Goal: Information Seeking & Learning: Check status

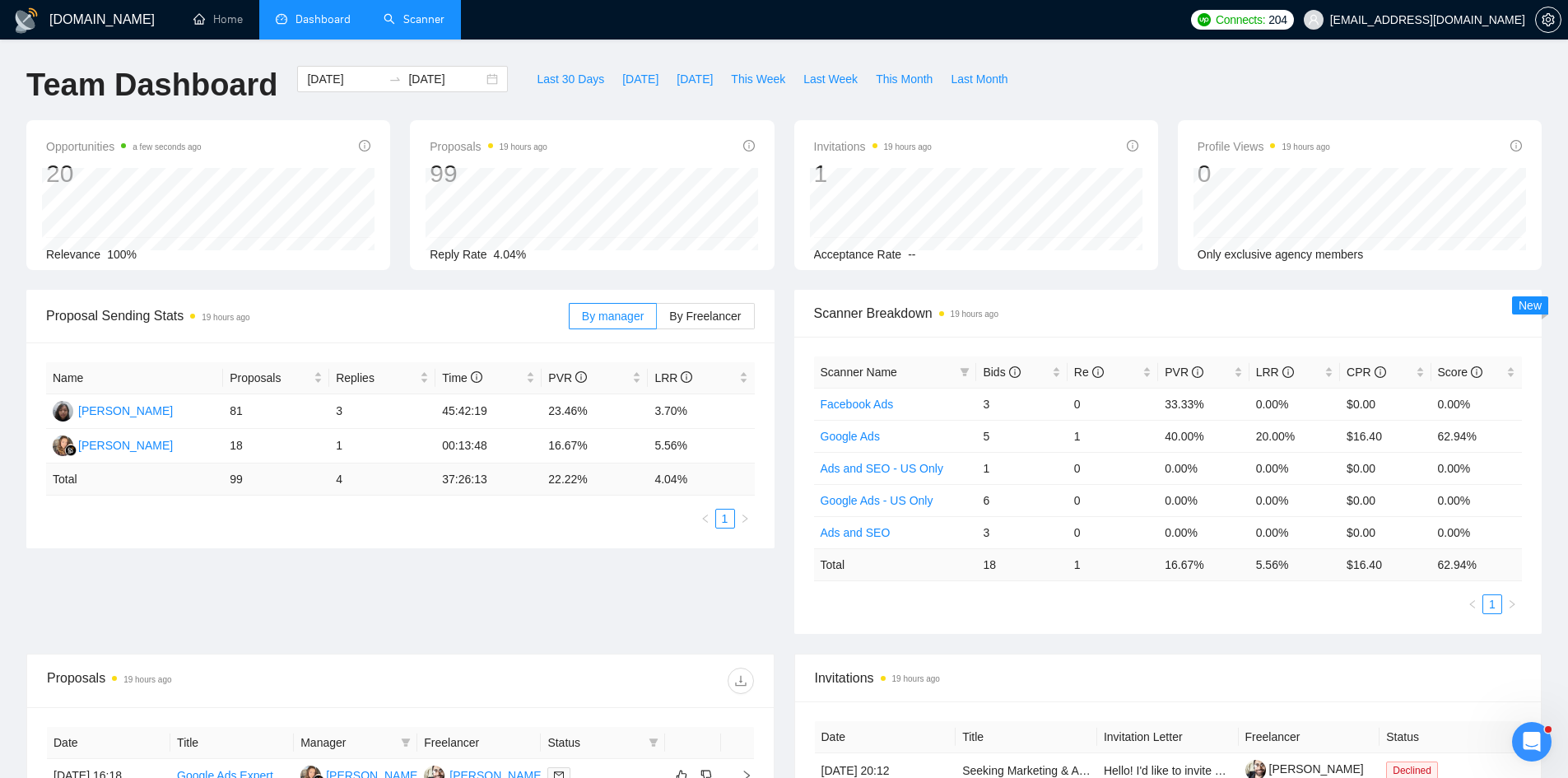
click at [435, 23] on link "Scanner" at bounding box center [414, 19] width 61 height 14
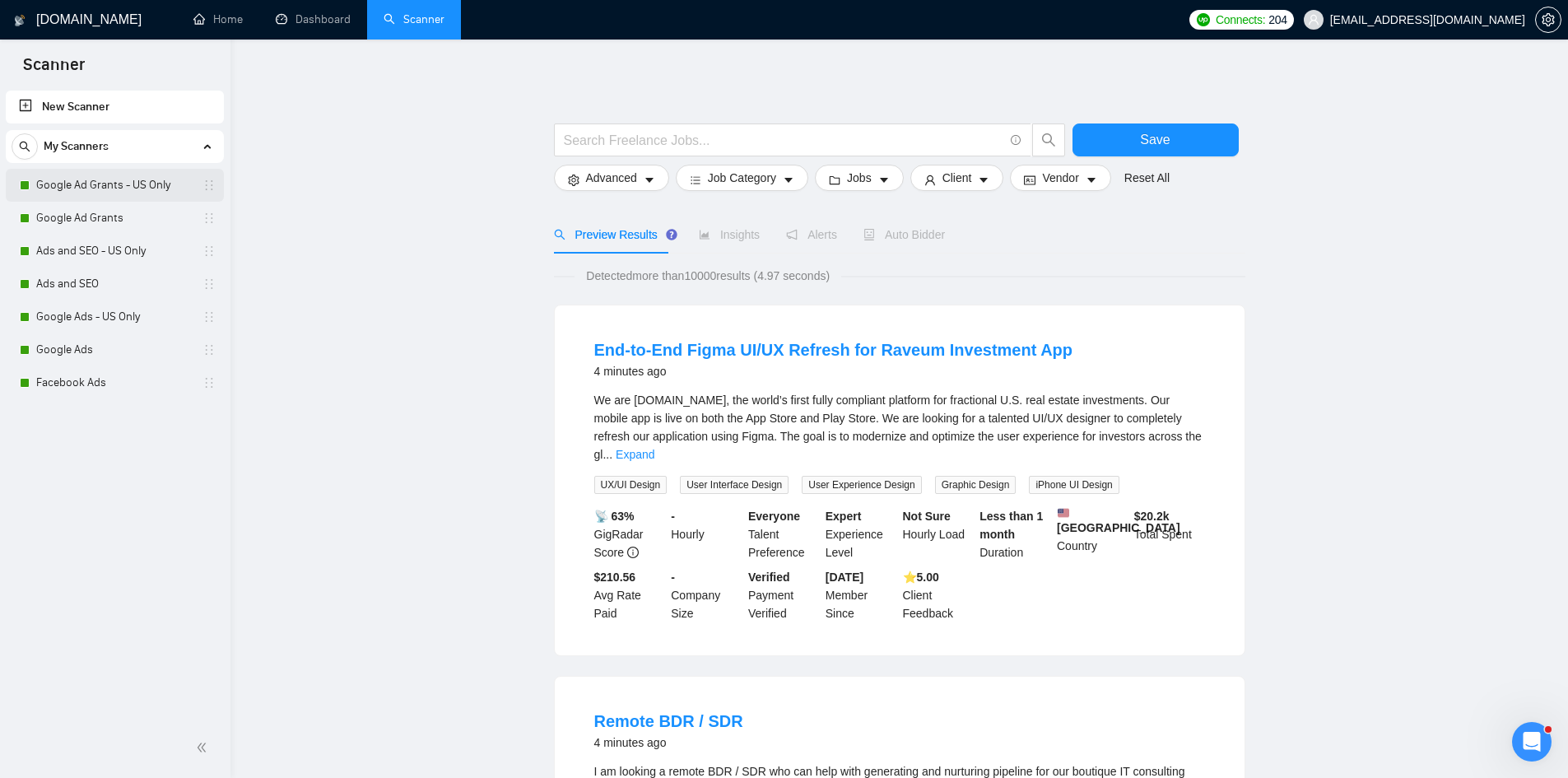
click at [53, 189] on link "Google Ad Grants - US Only" at bounding box center [114, 185] width 156 height 33
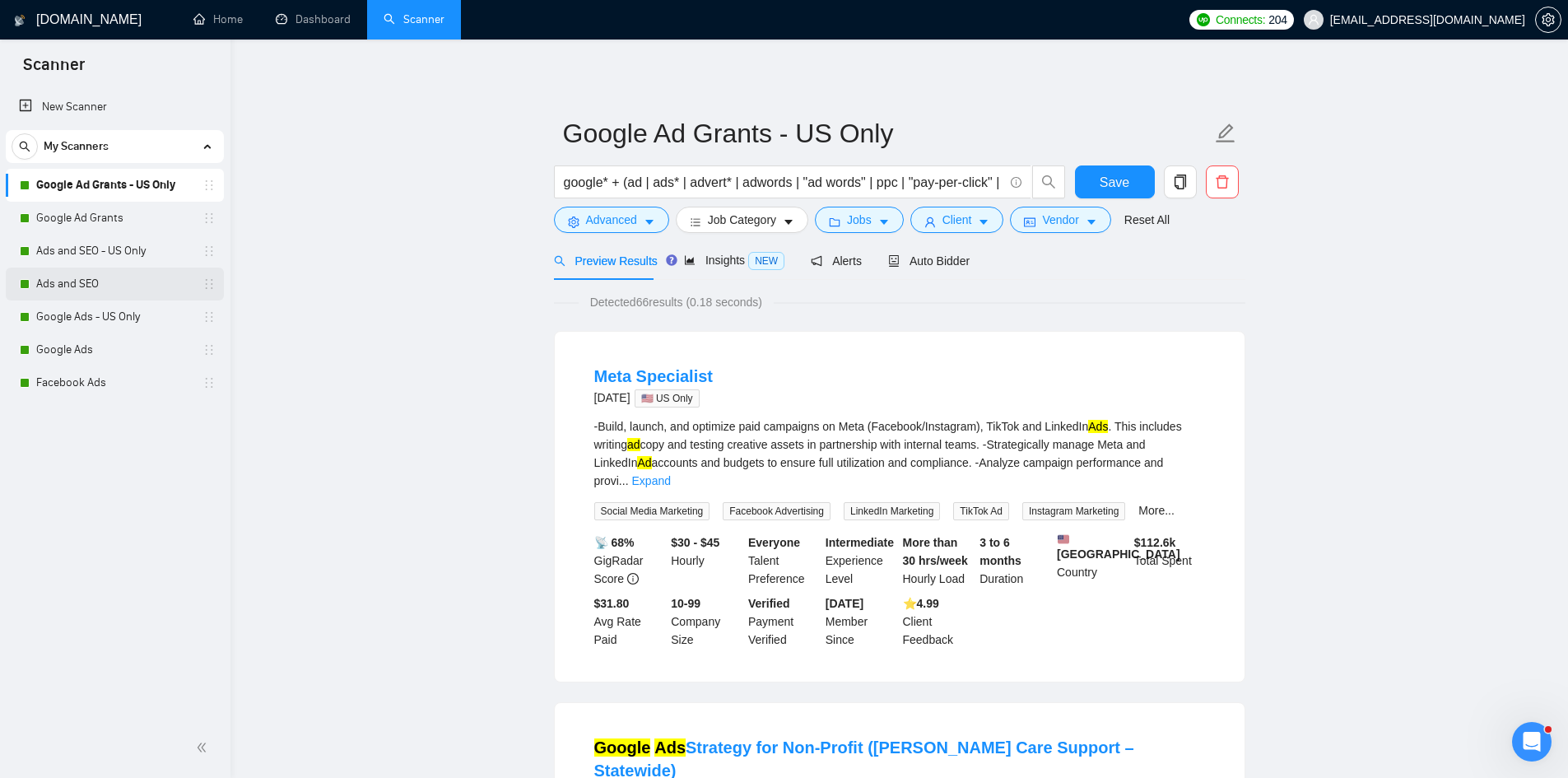
click at [75, 299] on link "Ads and SEO" at bounding box center [114, 283] width 156 height 33
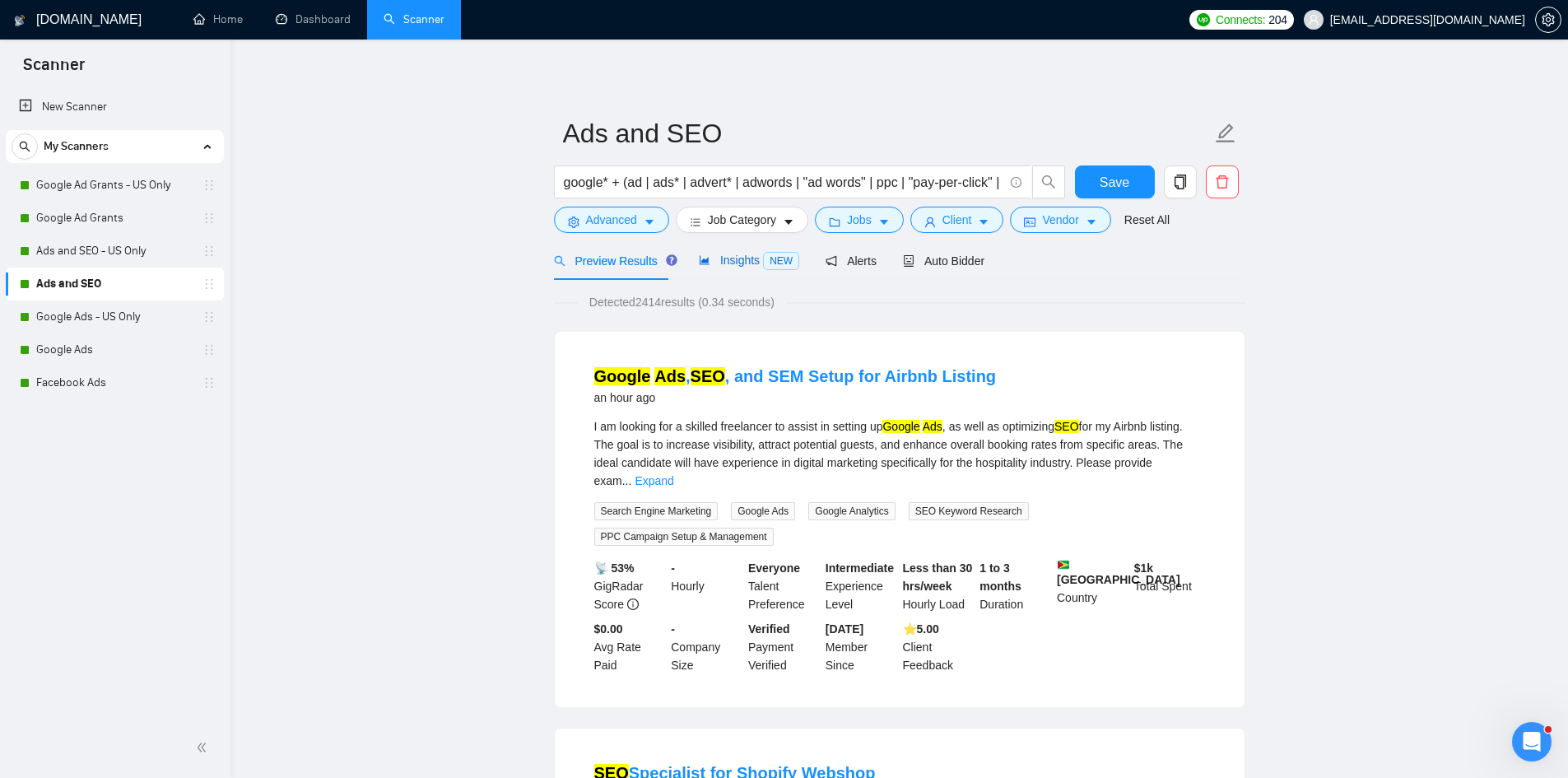
click at [723, 268] on div "Insights NEW" at bounding box center [749, 261] width 101 height 19
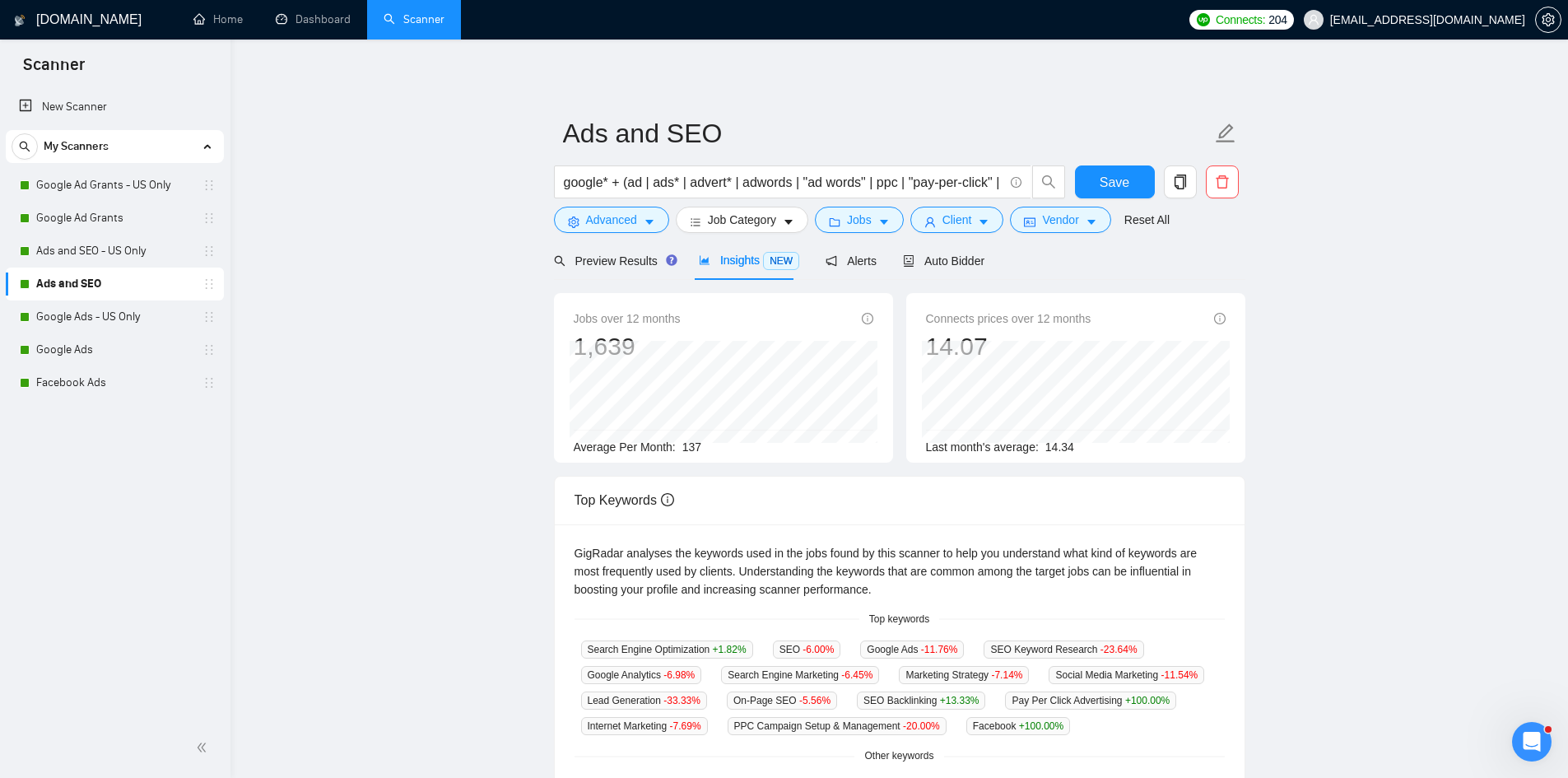
click at [686, 445] on span "137" at bounding box center [691, 447] width 19 height 13
click at [621, 267] on span "Preview Results" at bounding box center [612, 261] width 119 height 13
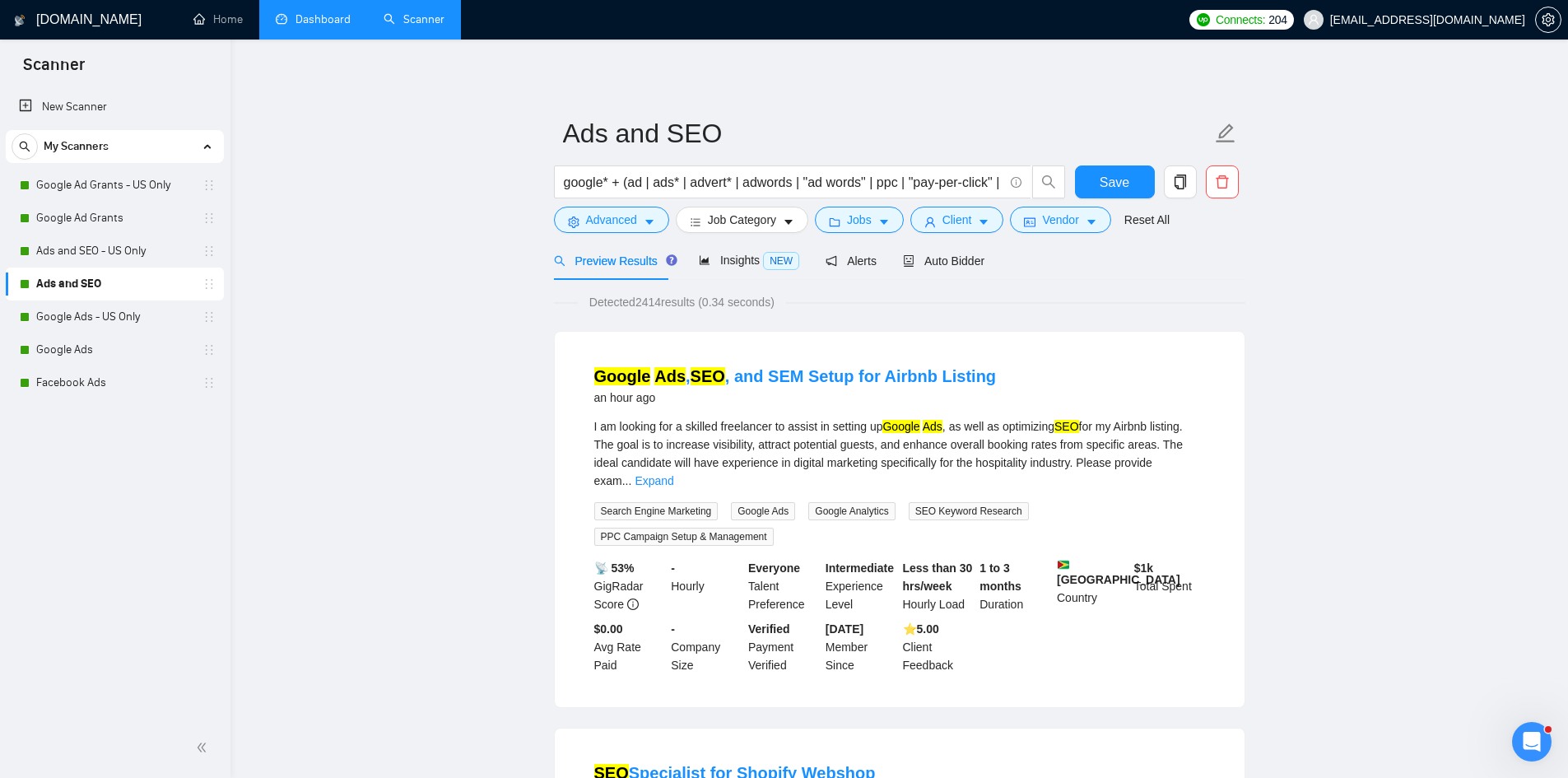
click at [315, 18] on link "Dashboard" at bounding box center [313, 19] width 75 height 14
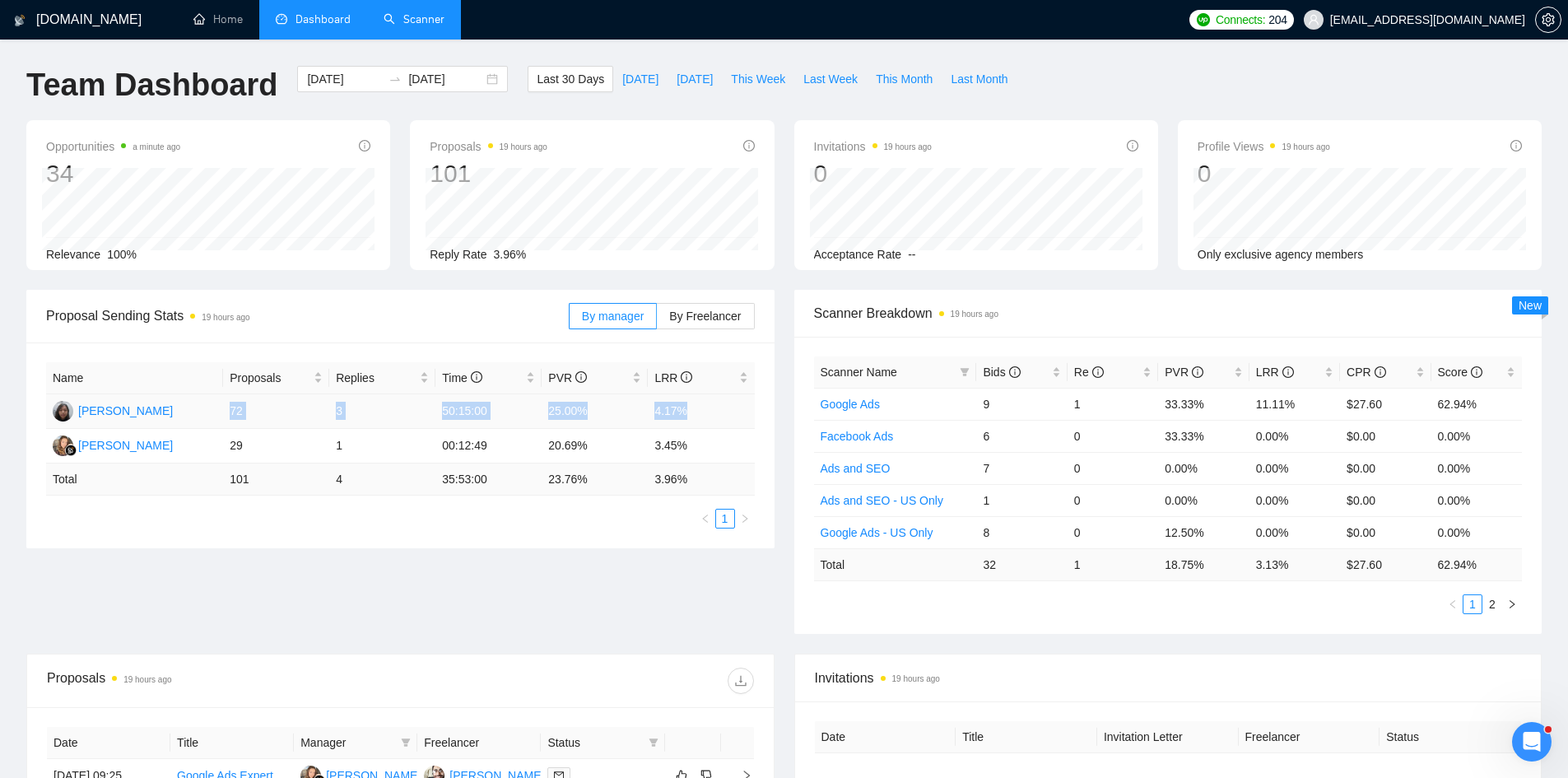
drag, startPoint x: 228, startPoint y: 407, endPoint x: 740, endPoint y: 405, distance: 512.0
click at [740, 405] on tr "[PERSON_NAME] 72 3 50:15:00 25.00% 4.17%" at bounding box center [399, 412] width 708 height 34
click at [740, 405] on td "4.17%" at bounding box center [701, 412] width 106 height 34
drag, startPoint x: 185, startPoint y: 441, endPoint x: 82, endPoint y: 455, distance: 103.9
click at [82, 455] on td "[PERSON_NAME]" at bounding box center [134, 446] width 177 height 34
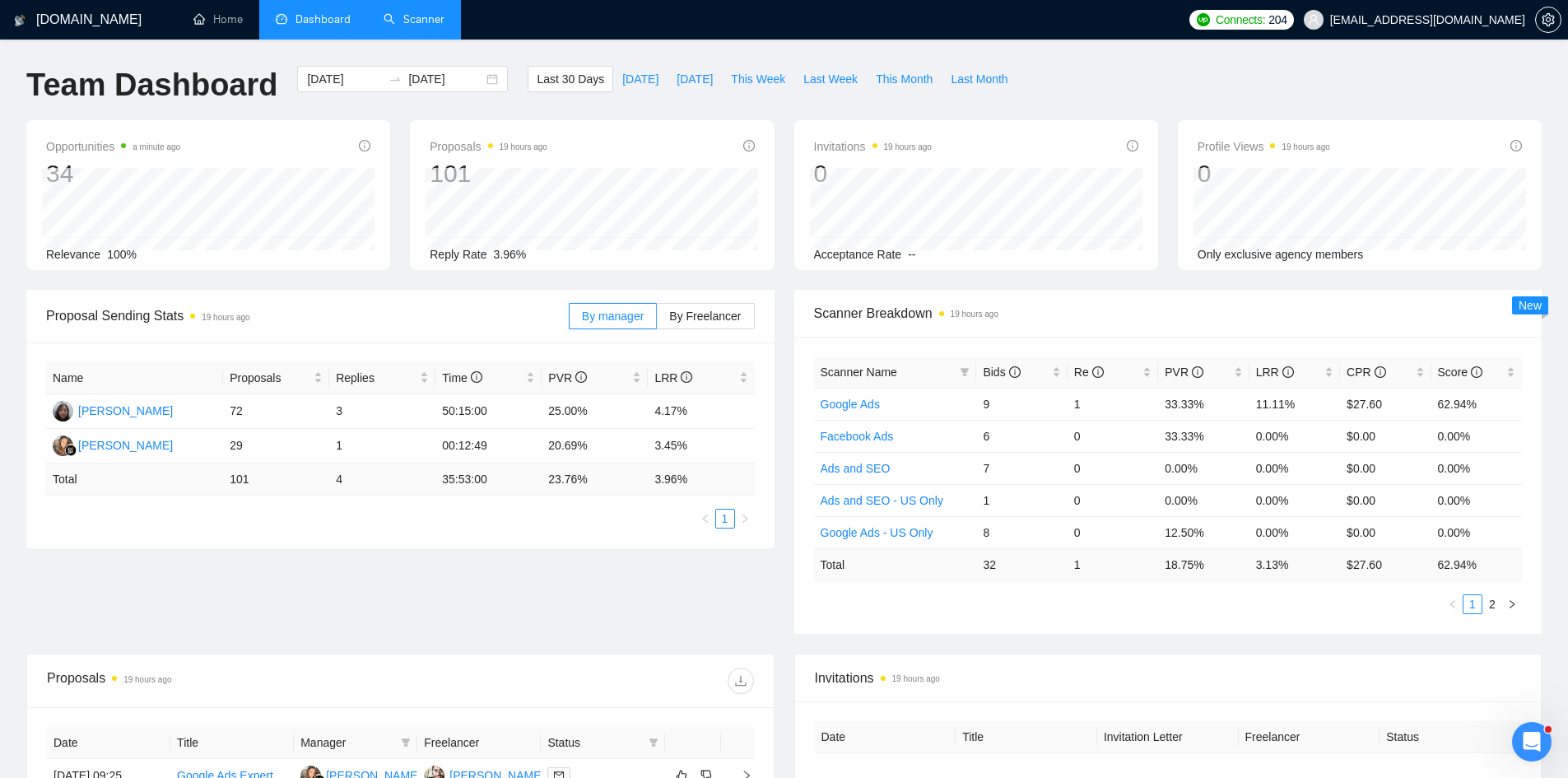
click at [0, 454] on div "[DOMAIN_NAME] Home Dashboard Scanner Connects: 204 [EMAIL_ADDRESS][DOMAIN_NAME]…" at bounding box center [784, 652] width 1568 height 1305
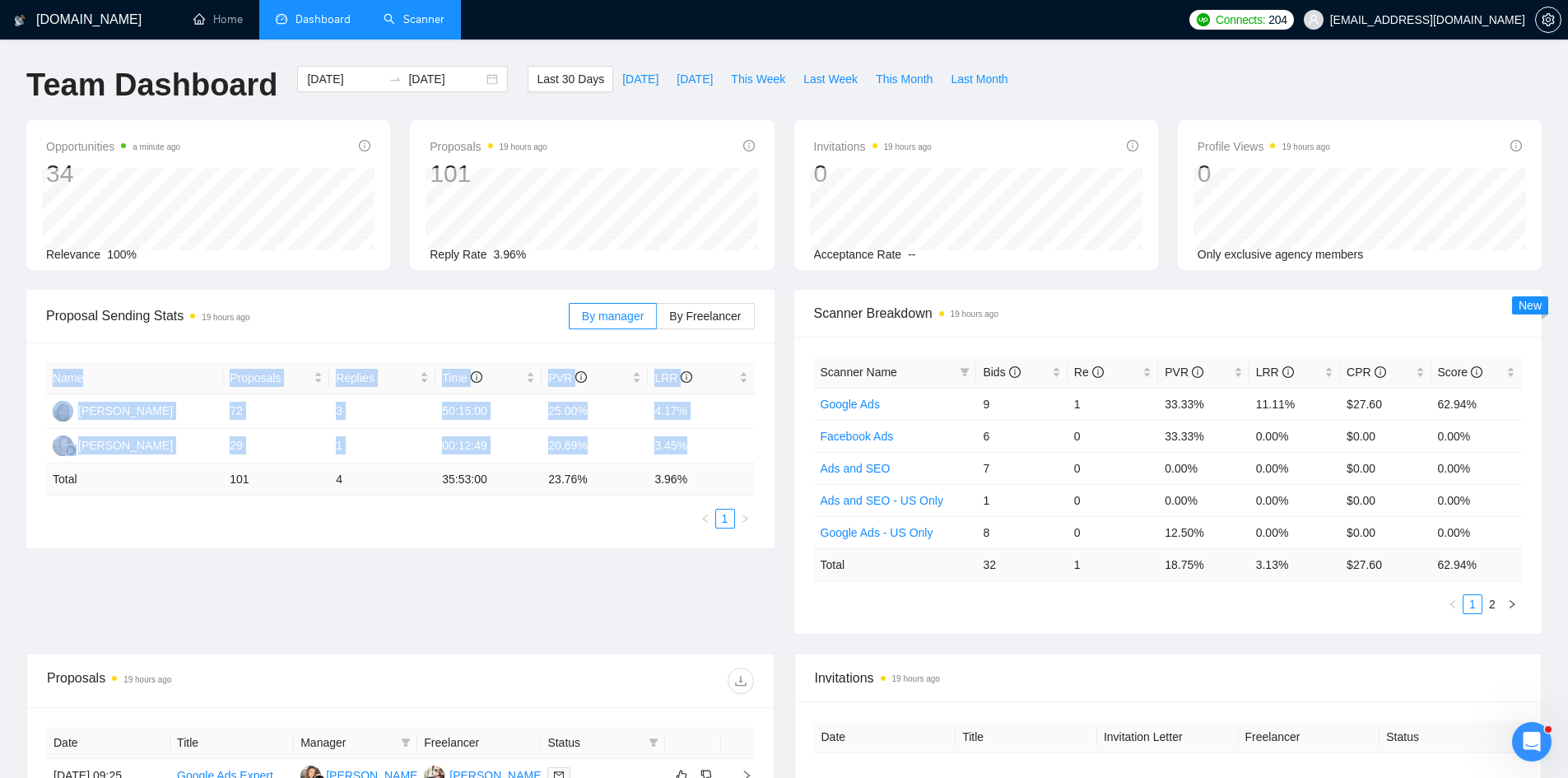
drag, startPoint x: 725, startPoint y: 448, endPoint x: 17, endPoint y: 442, distance: 708.0
click at [17, 442] on div "Proposal Sending Stats 19 hours ago By manager By Freelancer Name Proposals Rep…" at bounding box center [399, 419] width 767 height 259
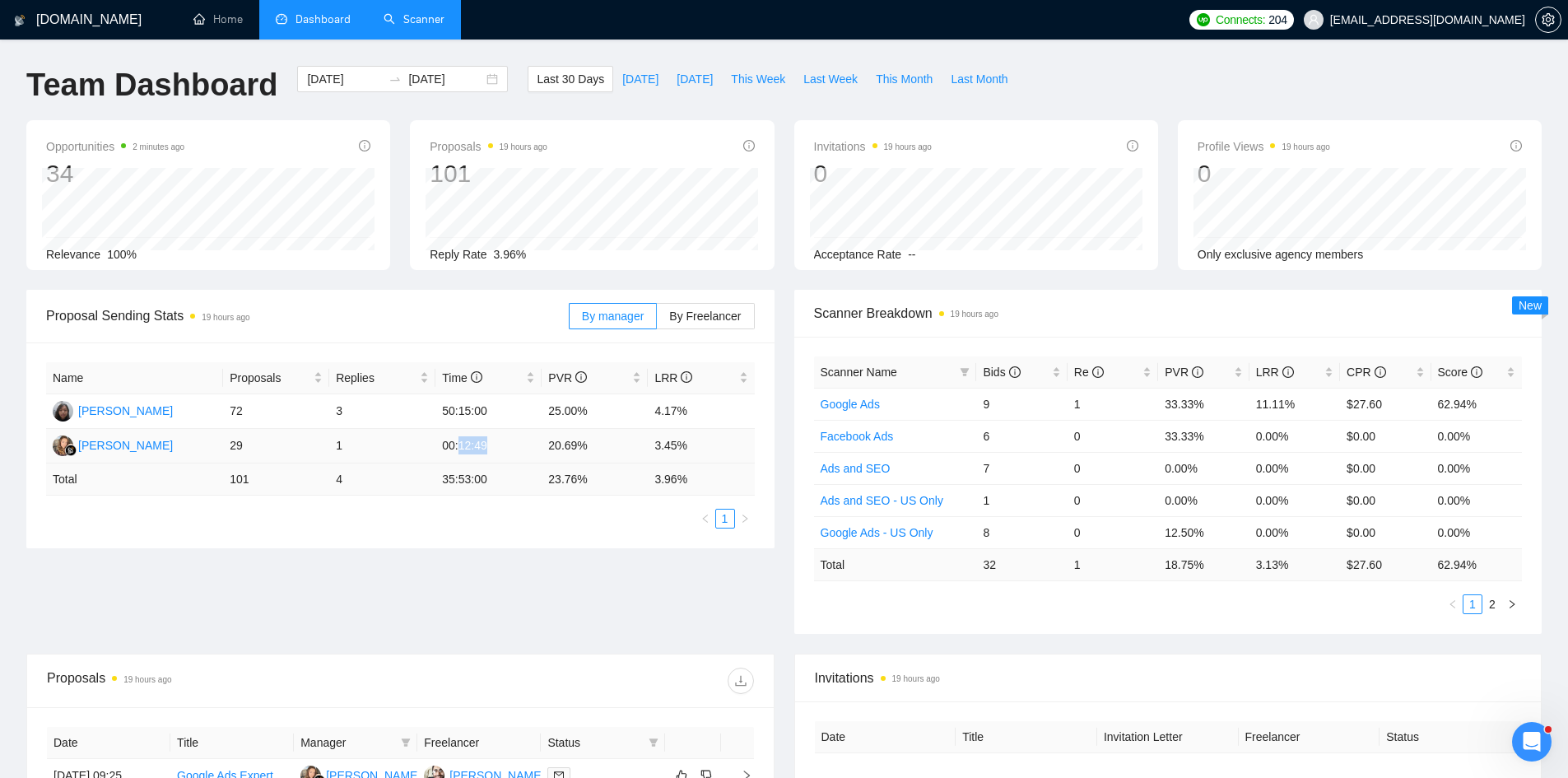
drag, startPoint x: 457, startPoint y: 440, endPoint x: 493, endPoint y: 440, distance: 36.0
click at [493, 440] on td "00:12:49" at bounding box center [489, 446] width 106 height 34
drag, startPoint x: 459, startPoint y: 443, endPoint x: 481, endPoint y: 445, distance: 22.1
click at [481, 445] on td "00:12:49" at bounding box center [489, 446] width 106 height 34
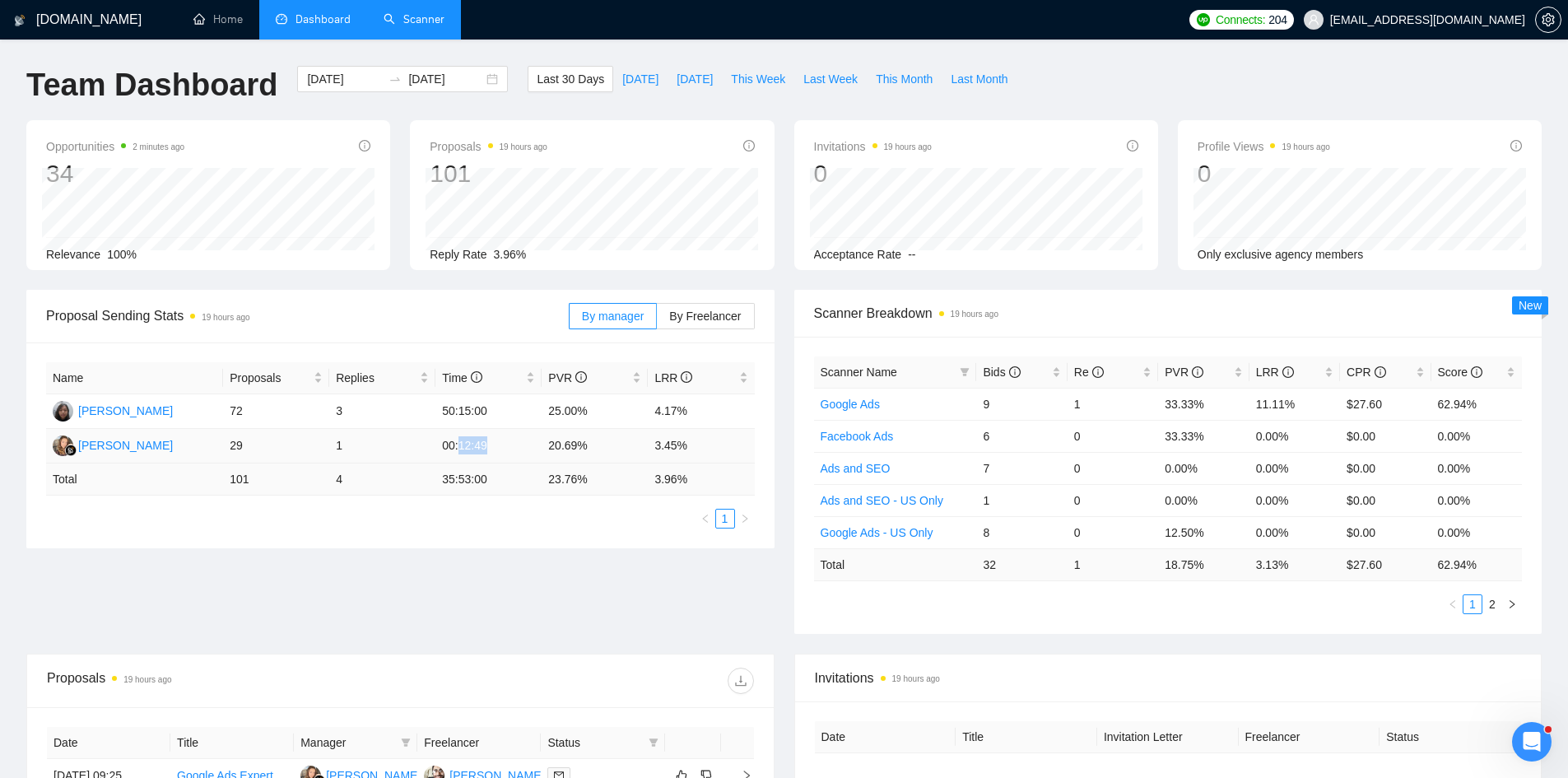
click at [481, 445] on td "00:12:49" at bounding box center [489, 446] width 106 height 34
drag, startPoint x: 439, startPoint y: 410, endPoint x: 486, endPoint y: 410, distance: 47.0
click at [486, 410] on td "50:15:00" at bounding box center [489, 412] width 106 height 34
drag, startPoint x: 437, startPoint y: 411, endPoint x: 502, endPoint y: 408, distance: 65.1
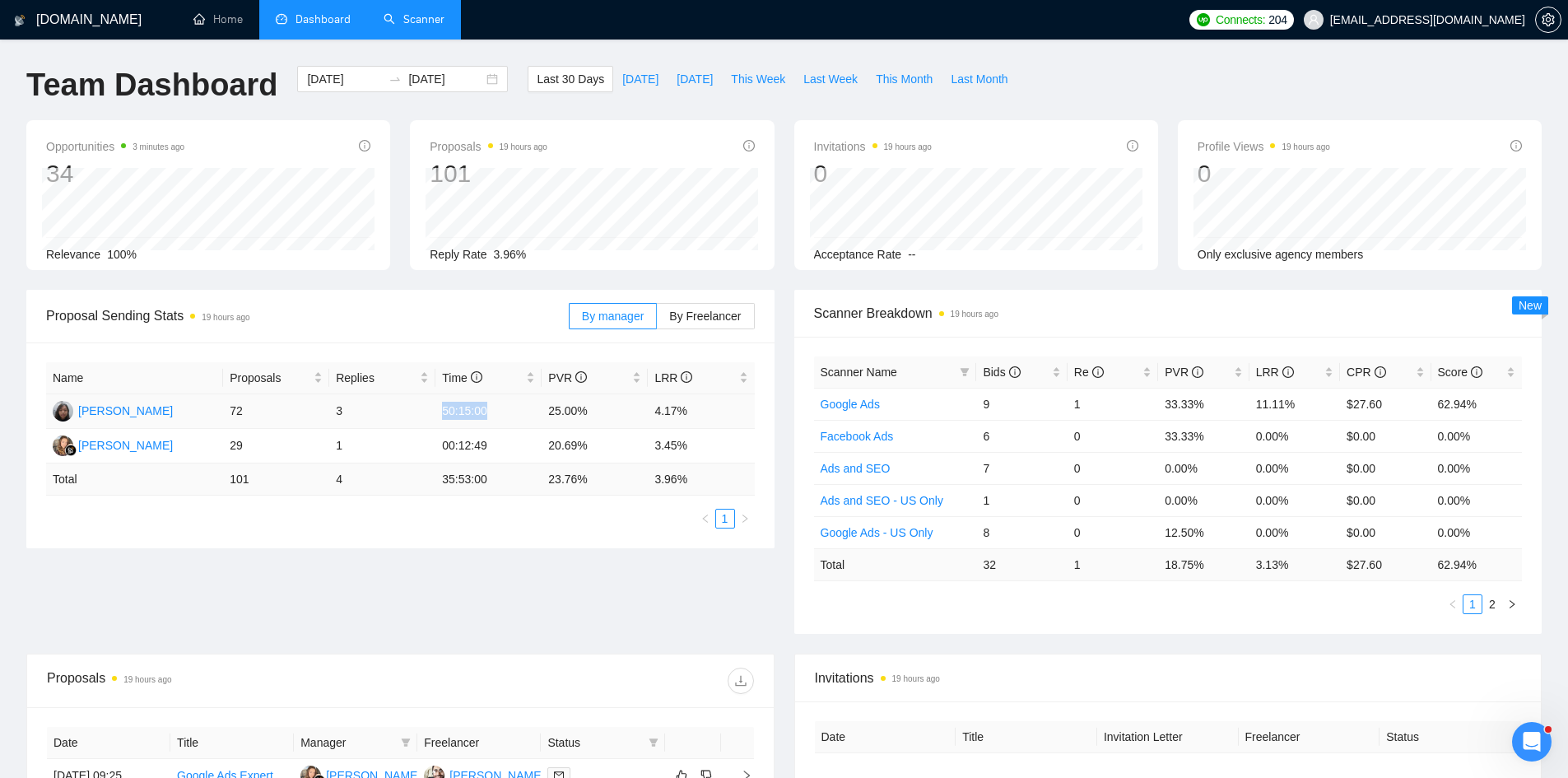
click at [502, 408] on td "50:15:00" at bounding box center [489, 412] width 106 height 34
drag, startPoint x: 443, startPoint y: 411, endPoint x: 494, endPoint y: 411, distance: 51.0
click at [494, 411] on td "50:15:00" at bounding box center [489, 412] width 106 height 34
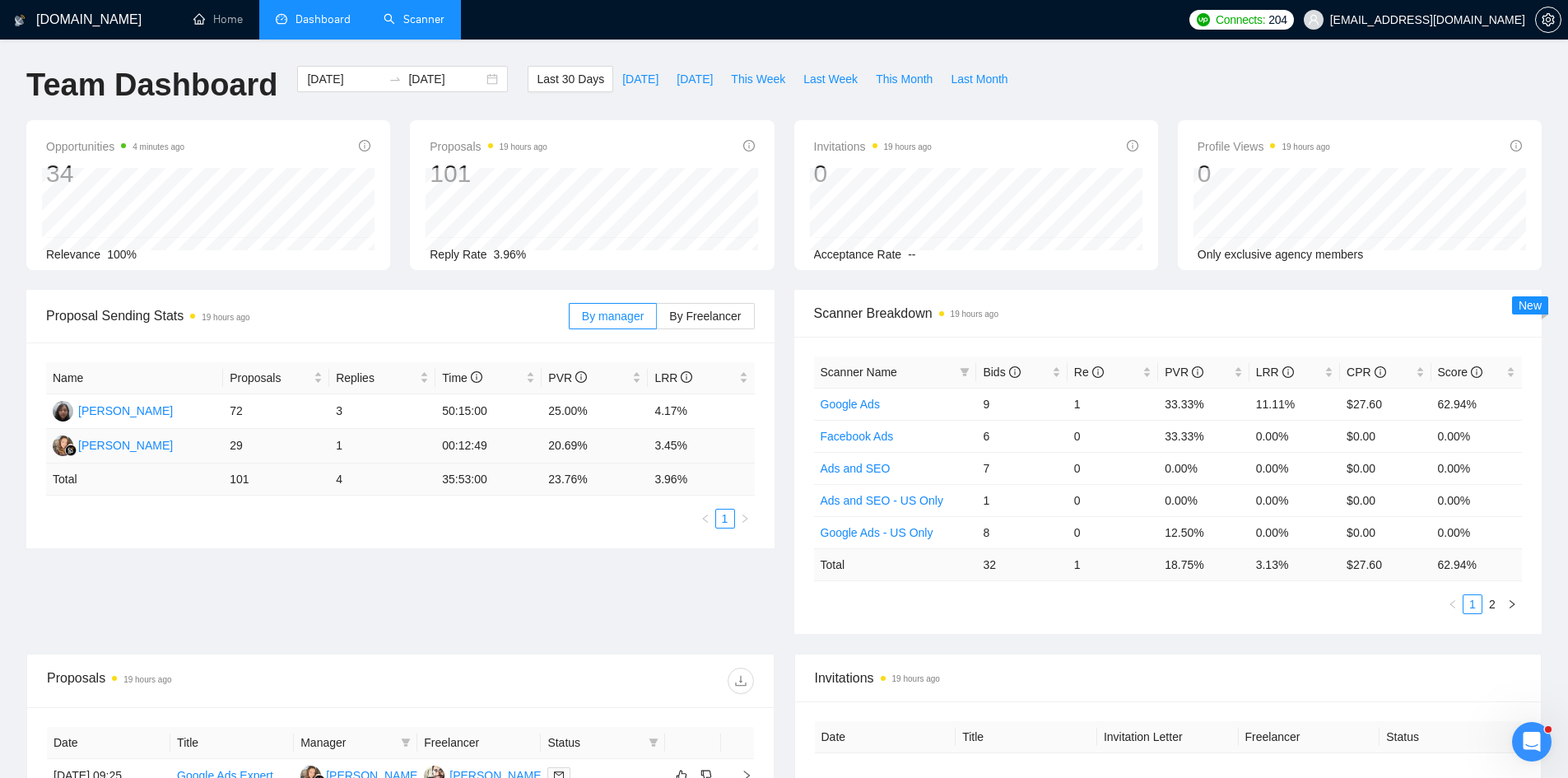
click at [466, 443] on td "00:12:49" at bounding box center [489, 446] width 106 height 34
